Goal: Transaction & Acquisition: Subscribe to service/newsletter

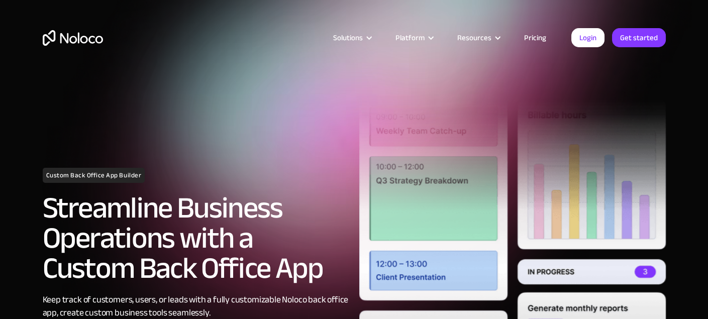
click at [542, 38] on link "Pricing" at bounding box center [535, 37] width 47 height 13
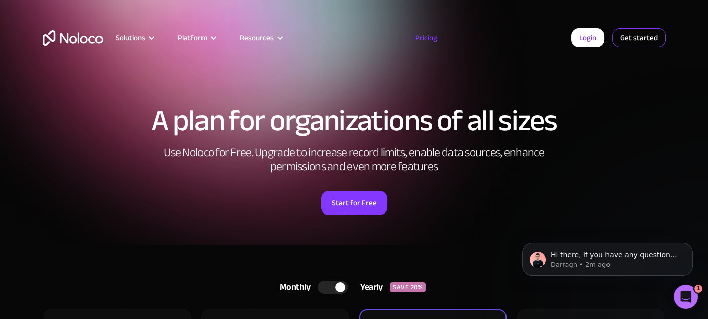
click at [644, 43] on link "Get started" at bounding box center [639, 37] width 54 height 19
click at [662, 43] on link "Get started" at bounding box center [639, 37] width 54 height 19
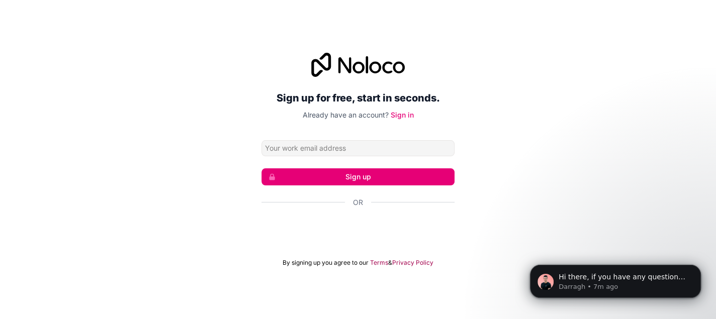
click at [348, 151] on input "Email address" at bounding box center [357, 148] width 193 height 16
type input "[EMAIL_ADDRESS][DOMAIN_NAME]"
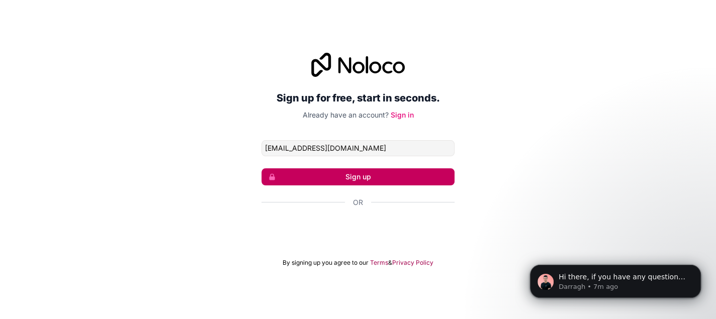
click at [354, 182] on button "Sign up" at bounding box center [357, 176] width 193 height 17
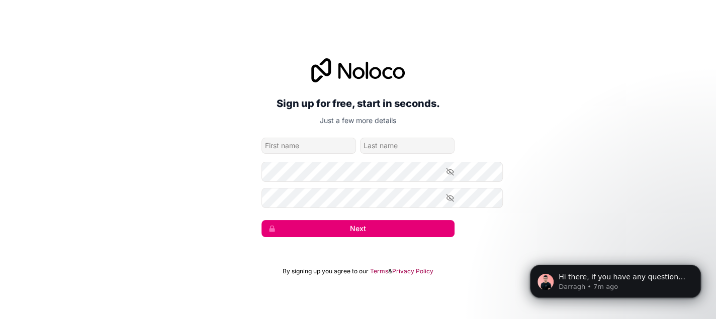
click at [317, 147] on input "given-name" at bounding box center [308, 146] width 95 height 16
type input "[PERSON_NAME]"
click at [455, 176] on icon "button" at bounding box center [450, 171] width 9 height 9
drag, startPoint x: 336, startPoint y: 165, endPoint x: 149, endPoint y: 189, distance: 188.0
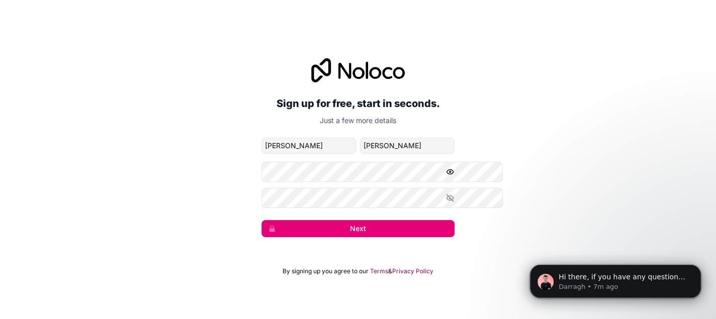
click at [149, 189] on div "Sign up for free, start in seconds. Just a few more details [EMAIL_ADDRESS][DOM…" at bounding box center [358, 147] width 716 height 207
click at [455, 203] on icon "button" at bounding box center [450, 198] width 9 height 9
click at [398, 251] on div "Sign up for free, start in seconds. Just a few more details [EMAIL_ADDRESS][DOM…" at bounding box center [358, 147] width 716 height 207
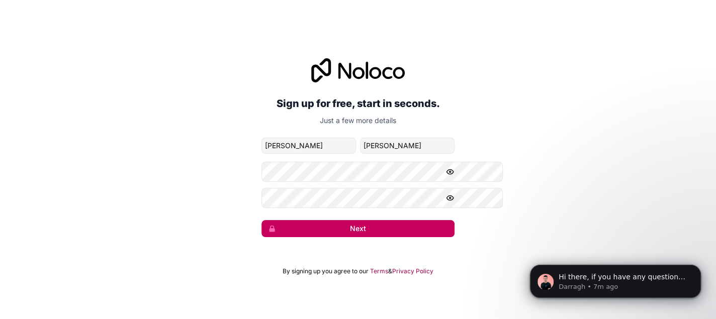
click at [403, 237] on button "Next" at bounding box center [357, 228] width 193 height 17
click at [308, 237] on button "Next" at bounding box center [357, 228] width 193 height 17
